Goal: Information Seeking & Learning: Find specific fact

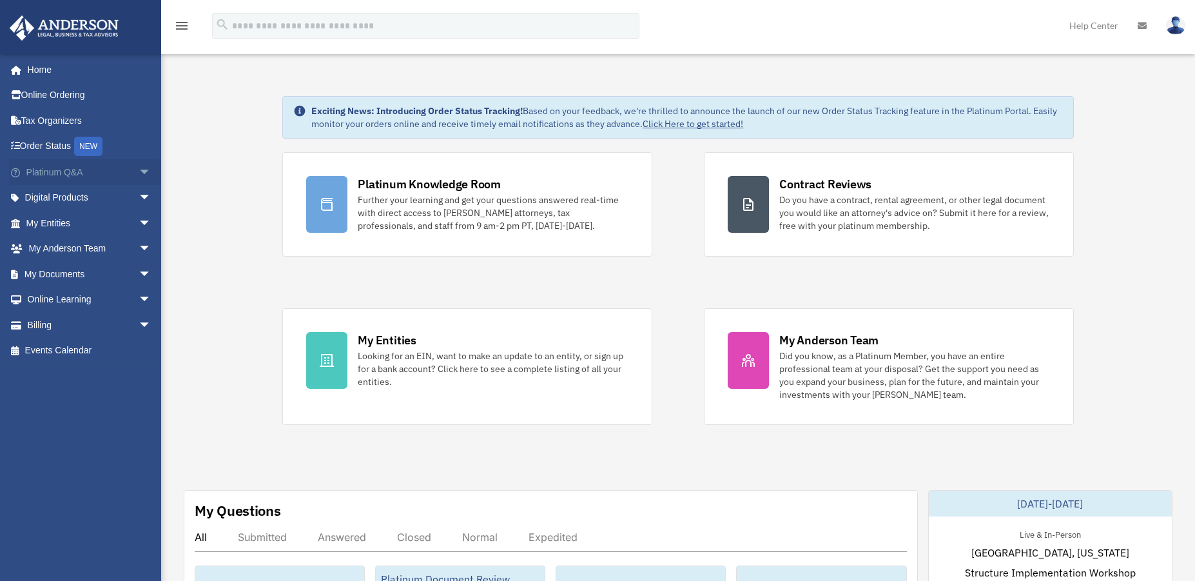
click at [77, 162] on link "Platinum Q&A arrow_drop_down" at bounding box center [90, 172] width 162 height 26
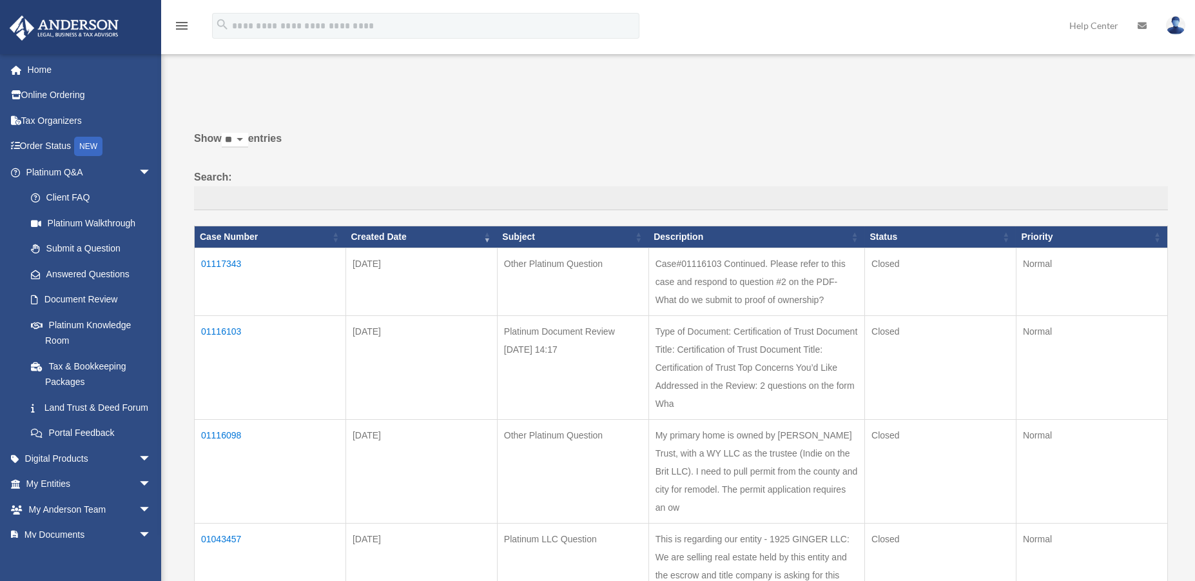
click at [221, 259] on td "01117343" at bounding box center [271, 282] width 152 height 68
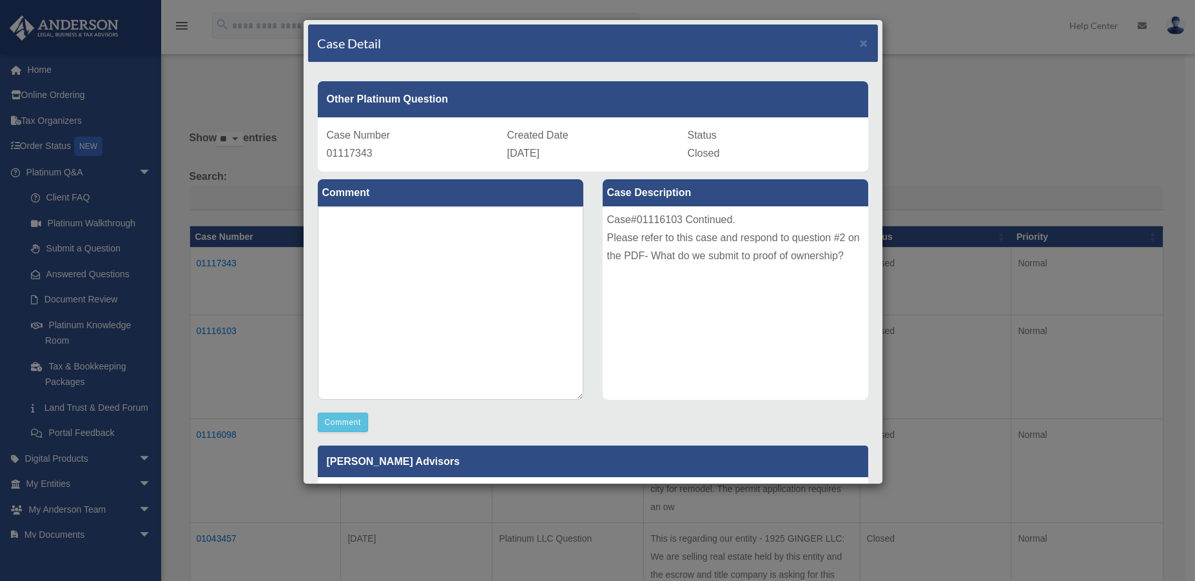
click at [994, 142] on div "Case Detail × Other Platinum Question Case Number 01117343 Created Date [DATE] …" at bounding box center [597, 290] width 1195 height 581
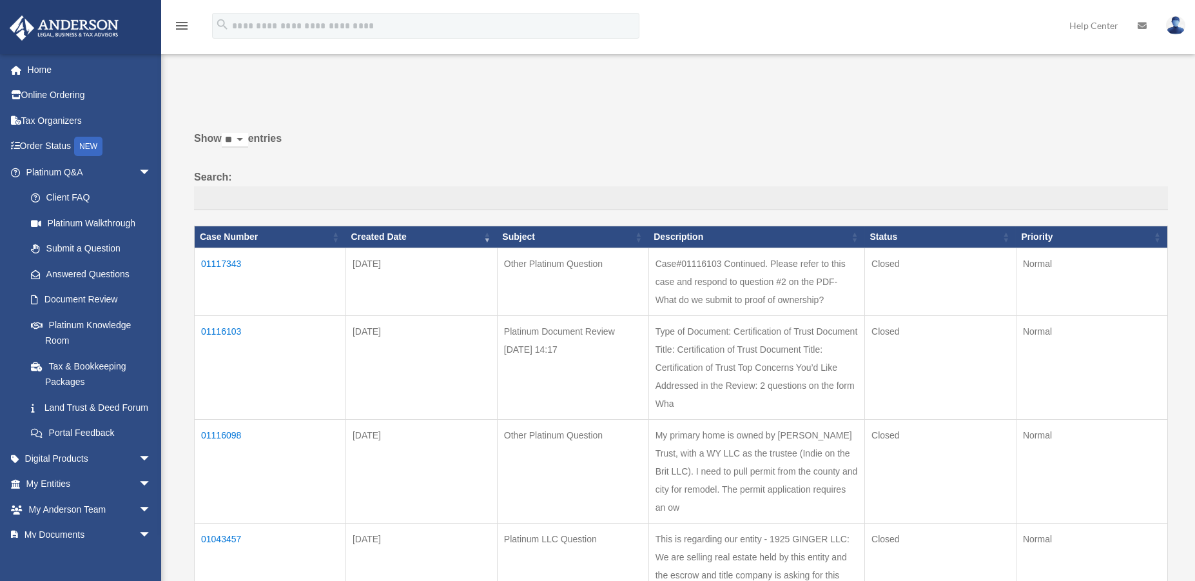
click at [212, 349] on td "01116103" at bounding box center [271, 367] width 152 height 104
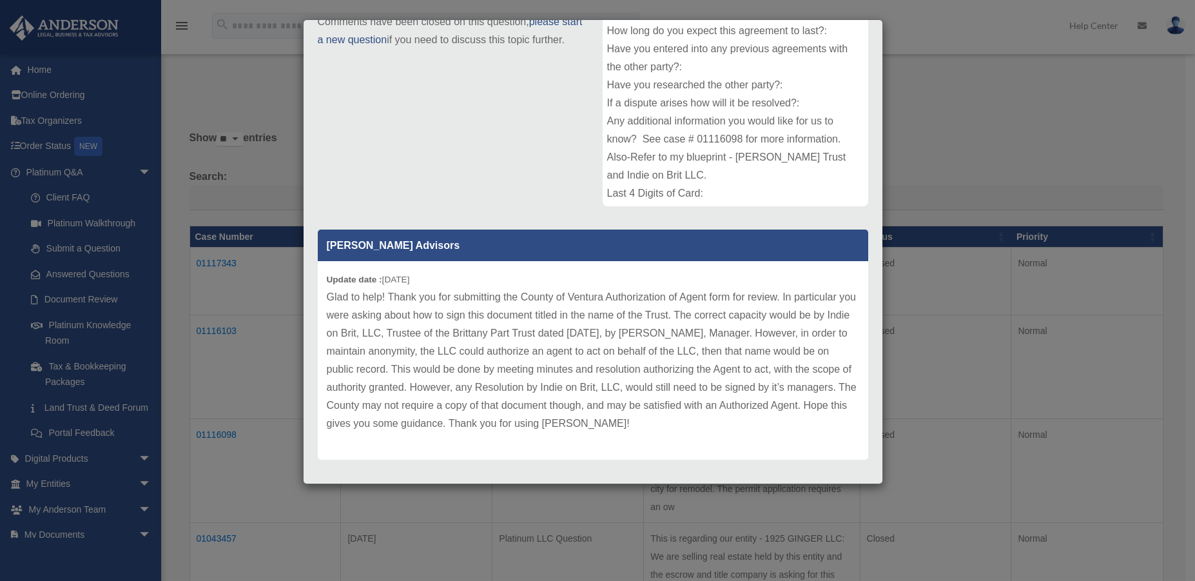
scroll to position [207, 0]
